Goal: Navigation & Orientation: Find specific page/section

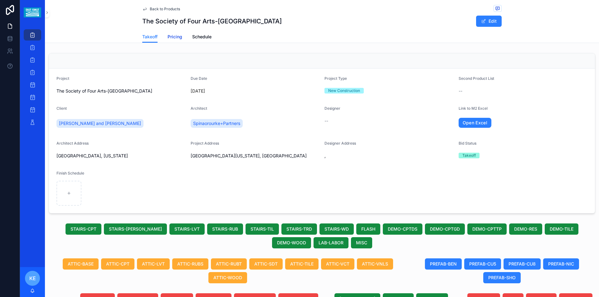
scroll to position [227, 0]
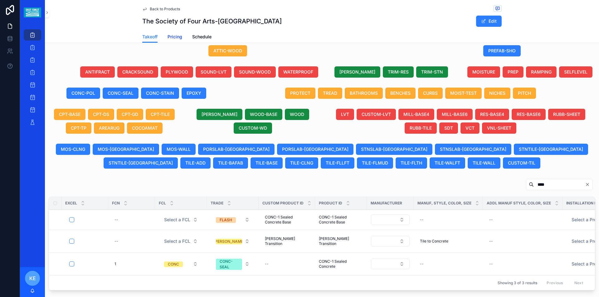
click at [176, 38] on span "Pricing" at bounding box center [175, 37] width 15 height 6
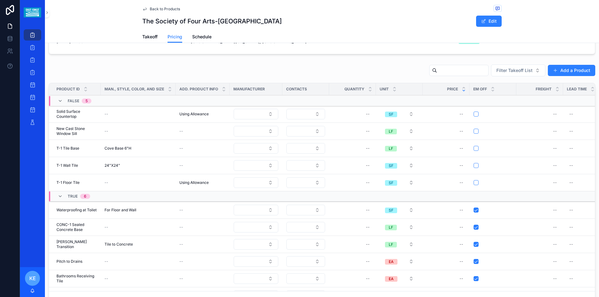
scroll to position [22, 0]
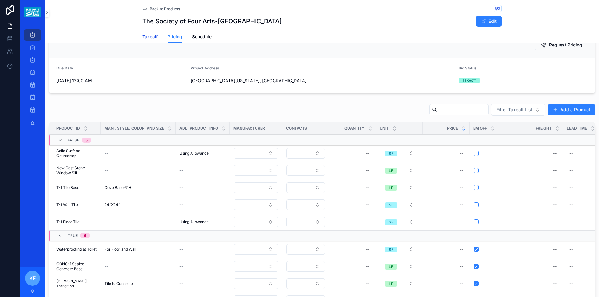
click at [149, 36] on span "Takeoff" at bounding box center [149, 37] width 15 height 6
